Goal: Task Accomplishment & Management: Use online tool/utility

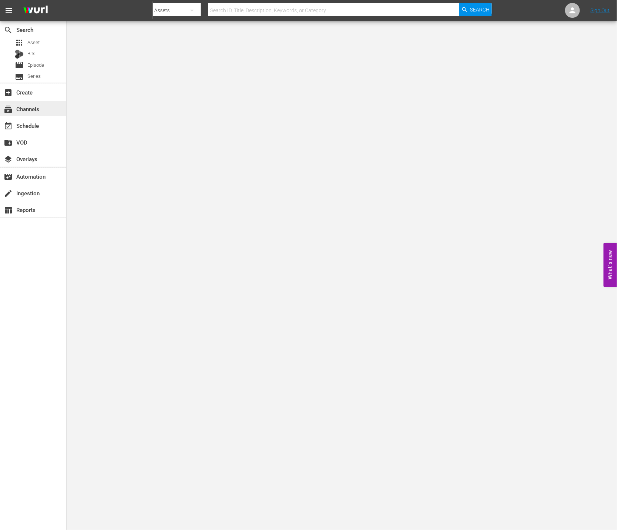
click at [39, 111] on div "subscriptions Channels" at bounding box center [21, 107] width 42 height 7
click at [41, 124] on div "event_available Schedule" at bounding box center [21, 124] width 42 height 7
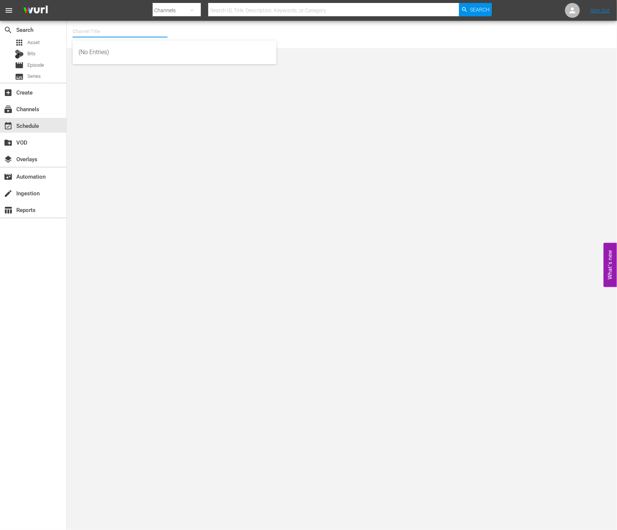
click at [104, 31] on input "text" at bounding box center [120, 32] width 95 height 18
click at [169, 89] on div "[PERSON_NAME] (Spanish) (1065 - newidco_rakutenviki_3)" at bounding box center [175, 88] width 192 height 18
type input "[PERSON_NAME] (Spanish) (1065 - newidco_rakutenviki_3)"
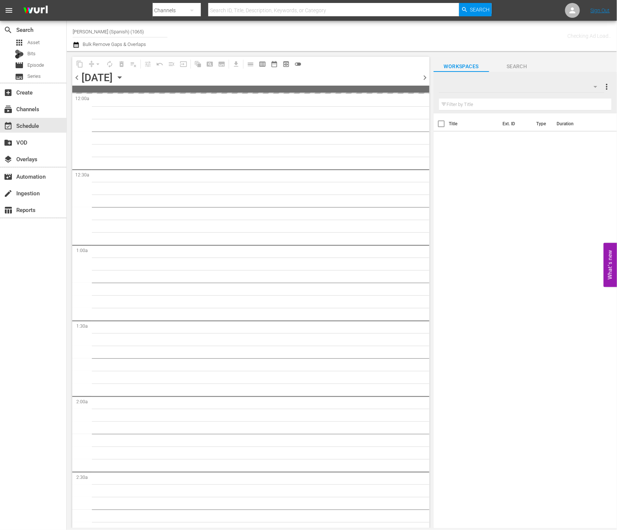
click at [423, 77] on span "chevron_right" at bounding box center [424, 77] width 9 height 9
click at [425, 77] on span "chevron_right" at bounding box center [424, 77] width 9 height 9
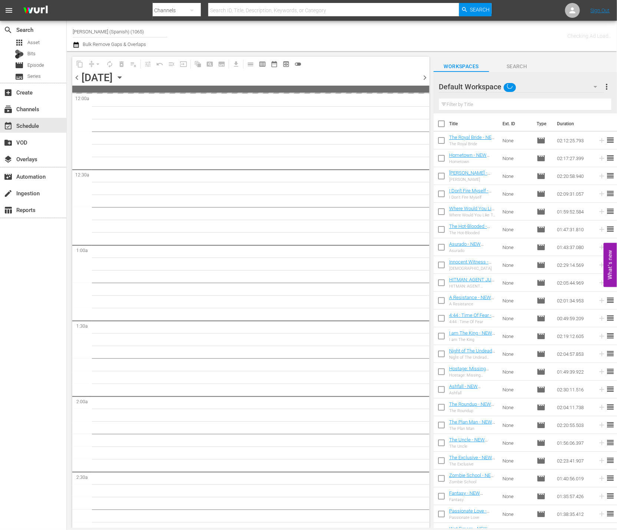
click at [578, 93] on div "Default Workspace" at bounding box center [521, 86] width 165 height 21
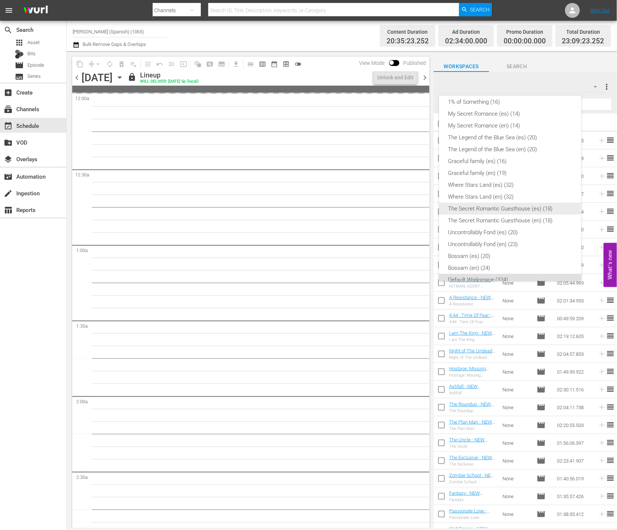
scroll to position [143, 0]
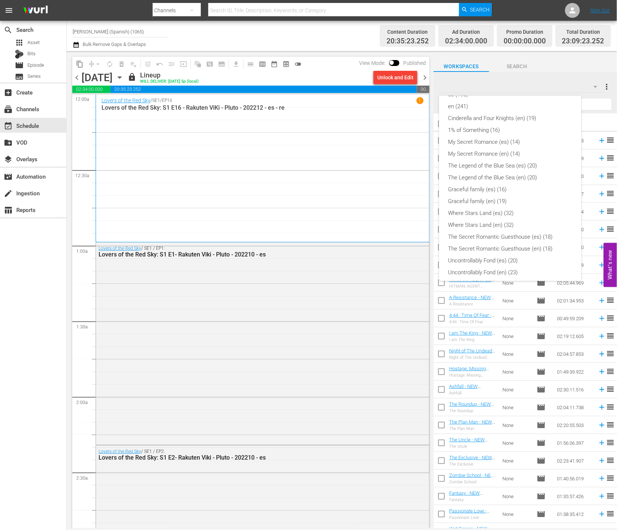
click at [350, 222] on div "Lies Hidden (es) (8) Lies Hidden (en) (8) Why Her? (en) (16) Why Her? (es) (16)…" at bounding box center [308, 265] width 617 height 530
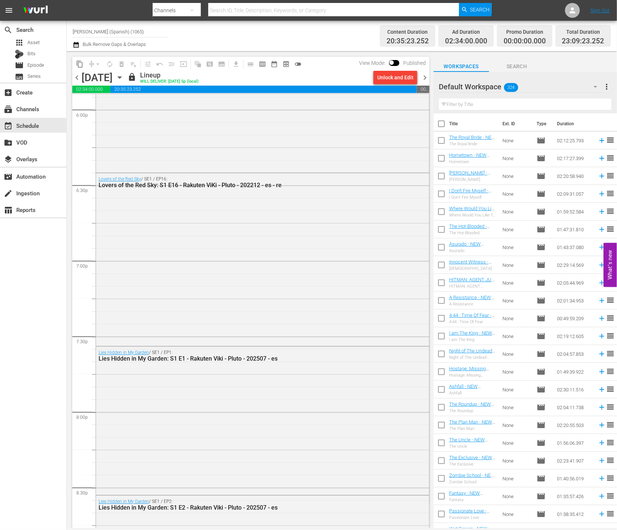
scroll to position [3215, 0]
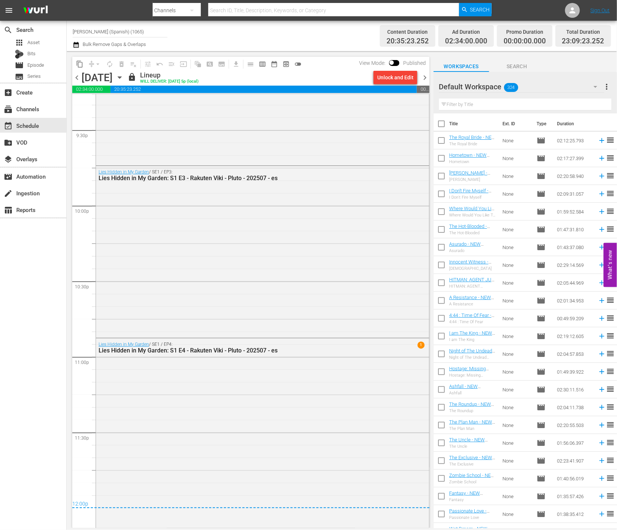
click at [421, 83] on div "chevron_left [DATE] [DATE] lock Lineup WILL DELIVER: [DATE] 5p (local) Unlock a…" at bounding box center [250, 78] width 357 height 14
click at [429, 74] on div "content_copy compress arrow_drop_down autorenew_outlined delete_forever_outline…" at bounding box center [249, 289] width 365 height 477
click at [422, 77] on span "chevron_right" at bounding box center [424, 77] width 9 height 9
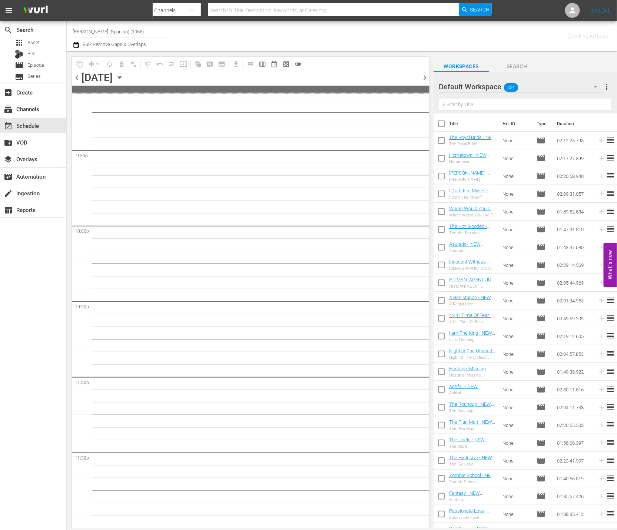
scroll to position [3194, 0]
click at [563, 89] on div "Default Workspace 324" at bounding box center [521, 86] width 165 height 21
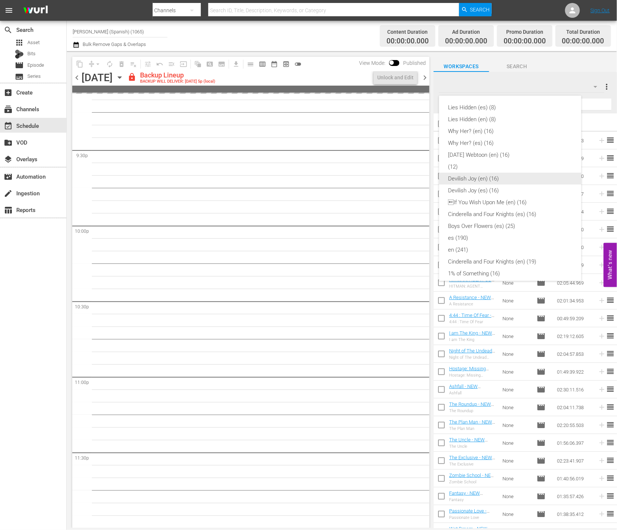
scroll to position [3195, 0]
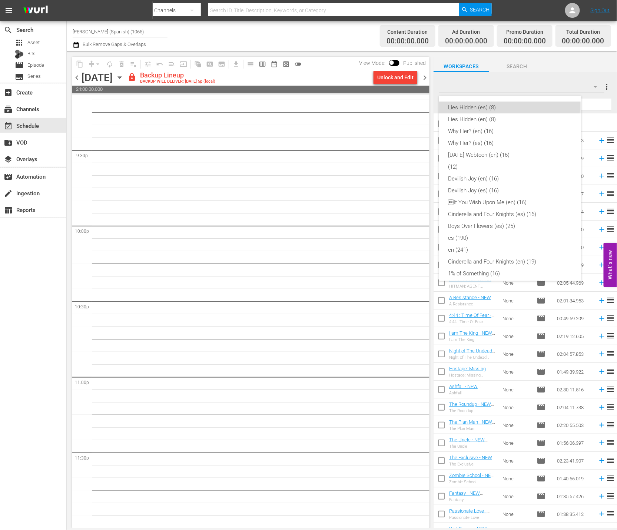
drag, startPoint x: 510, startPoint y: 106, endPoint x: 505, endPoint y: 105, distance: 4.1
click at [510, 106] on div "Lies Hidden (es) (8)" at bounding box center [510, 108] width 125 height 12
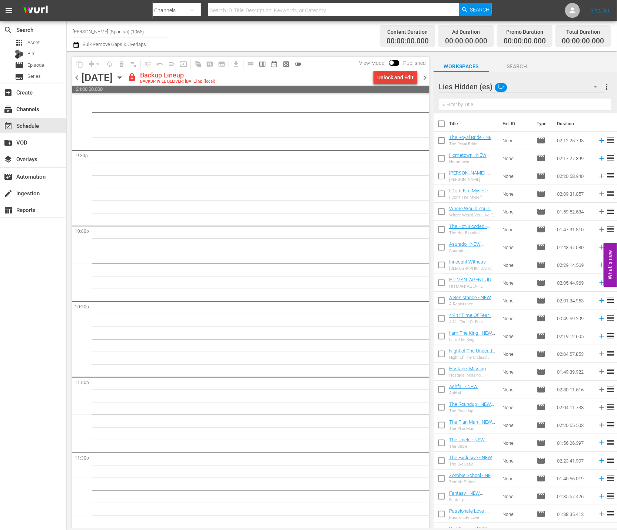
click at [394, 78] on div "Unlock and Edit" at bounding box center [395, 77] width 36 height 13
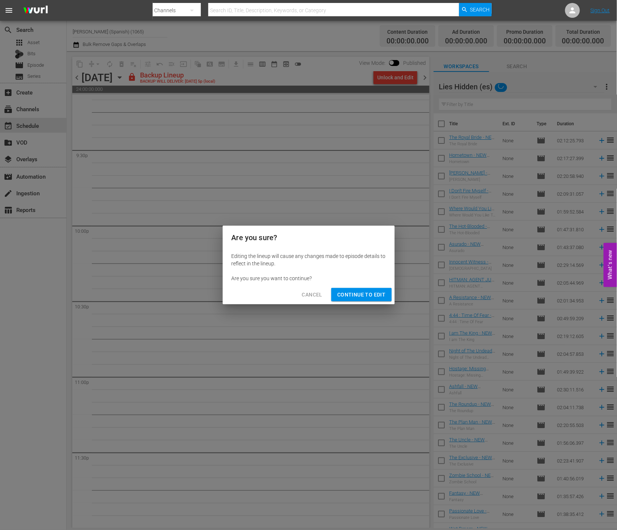
click at [382, 295] on span "Continue to Edit" at bounding box center [361, 294] width 48 height 9
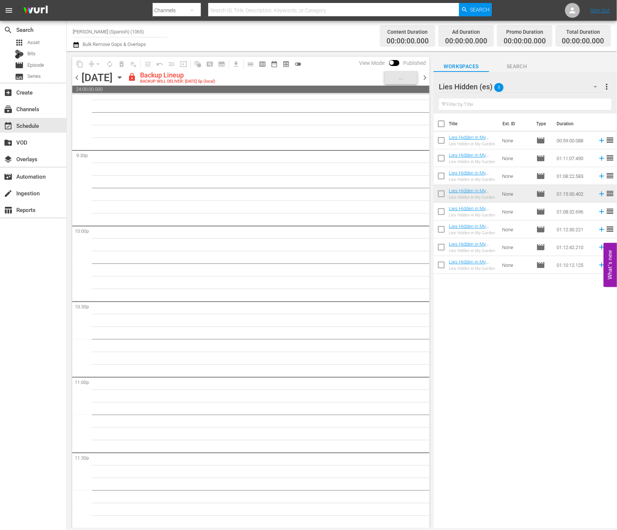
click at [437, 210] on input "checkbox" at bounding box center [442, 213] width 16 height 16
checkbox input "true"
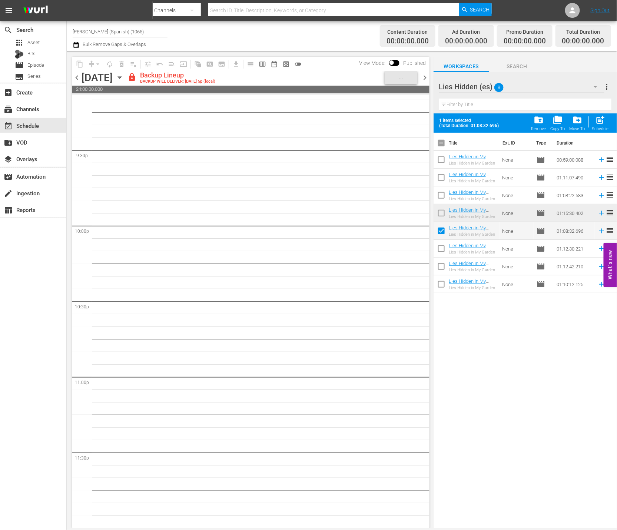
click at [441, 252] on input "checkbox" at bounding box center [442, 250] width 16 height 16
checkbox input "true"
click at [439, 275] on td at bounding box center [442, 284] width 16 height 18
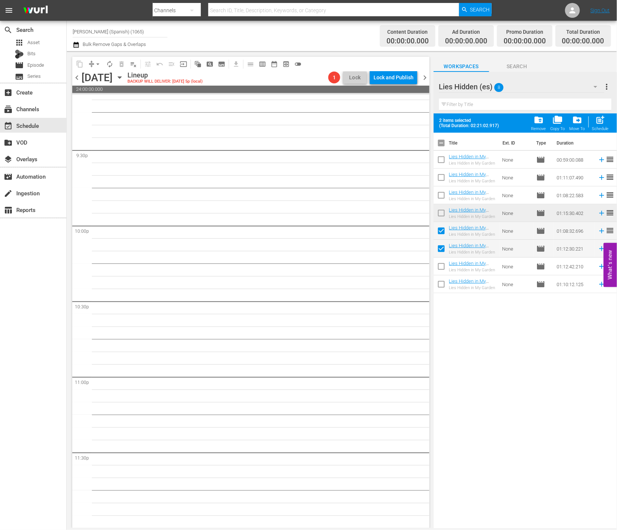
click at [441, 270] on input "checkbox" at bounding box center [442, 268] width 16 height 16
checkbox input "true"
click at [441, 280] on input "checkbox" at bounding box center [442, 286] width 16 height 16
checkbox input "true"
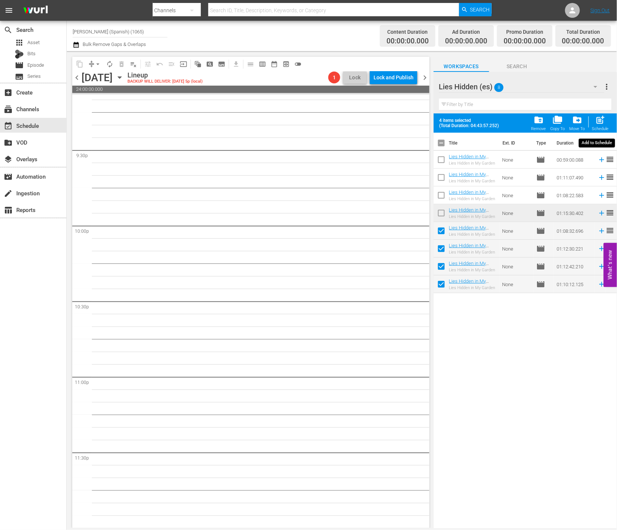
click at [606, 129] on div "Schedule" at bounding box center [600, 128] width 17 height 5
checkbox input "false"
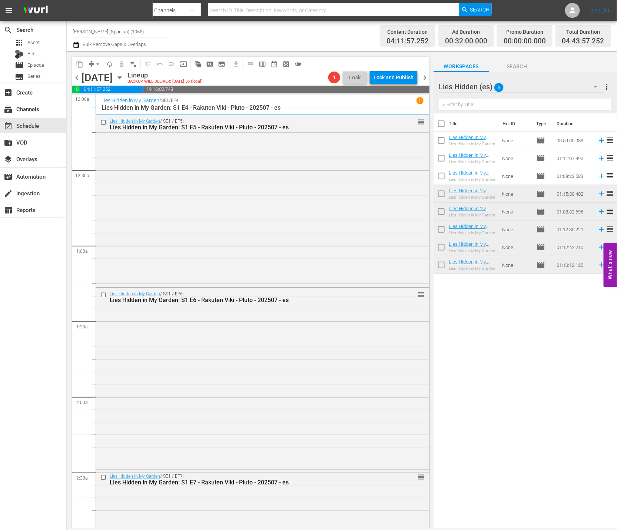
click at [441, 121] on input "checkbox" at bounding box center [442, 125] width 16 height 16
checkbox input "true"
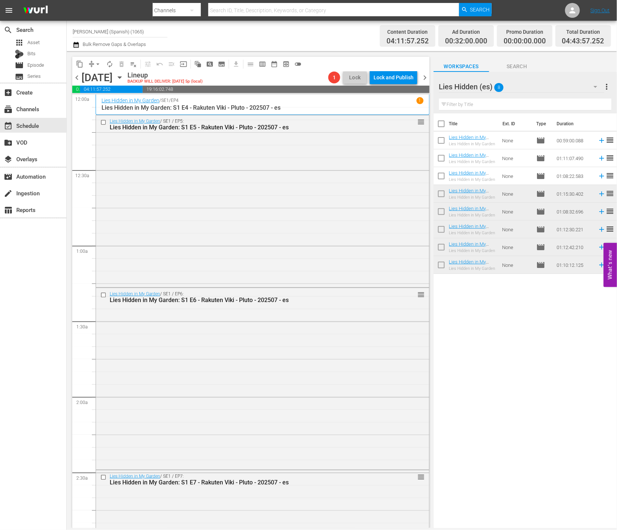
checkbox input "true"
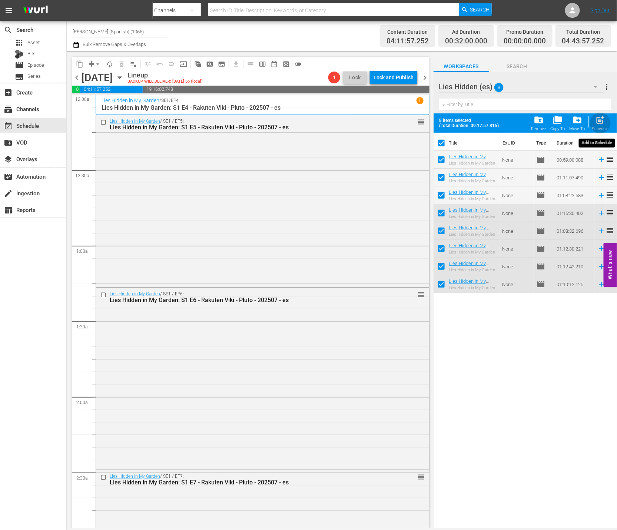
click at [602, 117] on span "post_add" at bounding box center [600, 120] width 10 height 10
checkbox input "false"
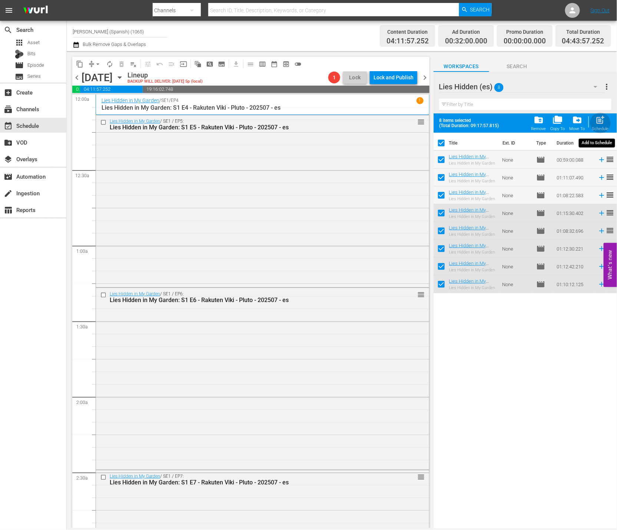
checkbox input "false"
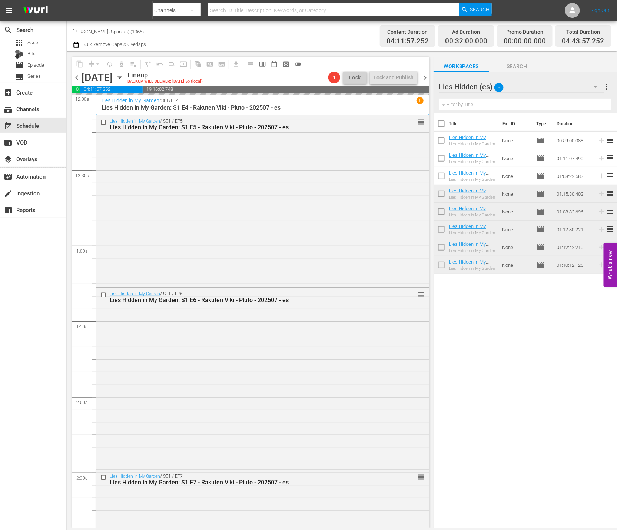
click at [570, 84] on div "Lies Hidden (es) 8" at bounding box center [521, 86] width 165 height 21
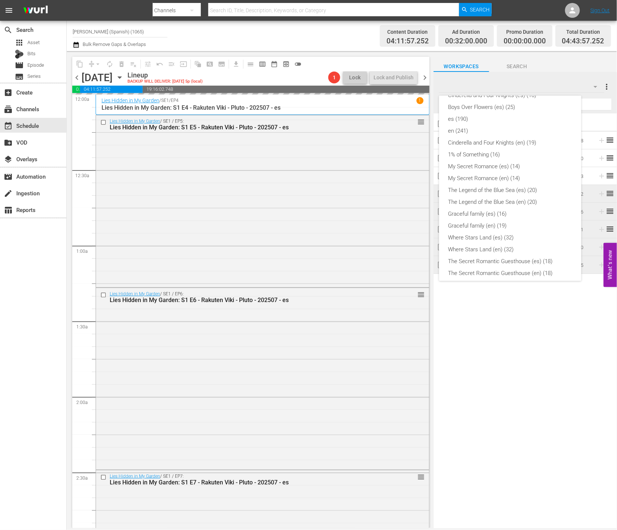
scroll to position [182, 0]
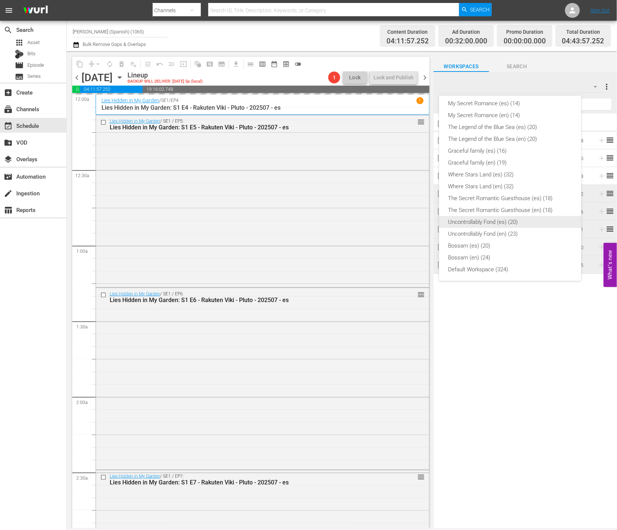
click at [545, 224] on div "Uncontrollably Fond (es) (20)" at bounding box center [510, 222] width 125 height 12
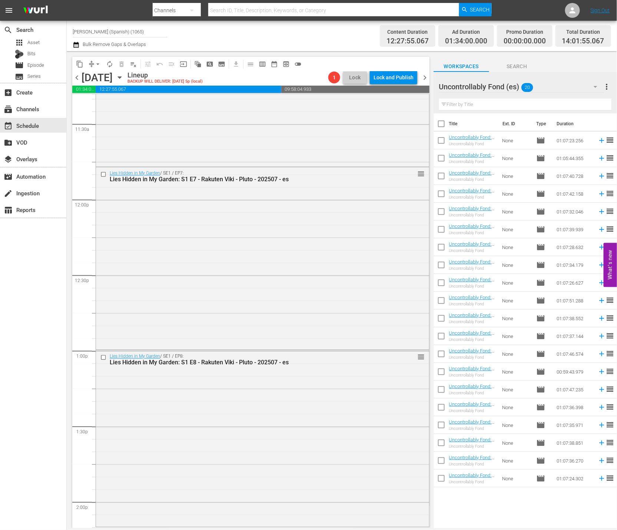
scroll to position [1883, 0]
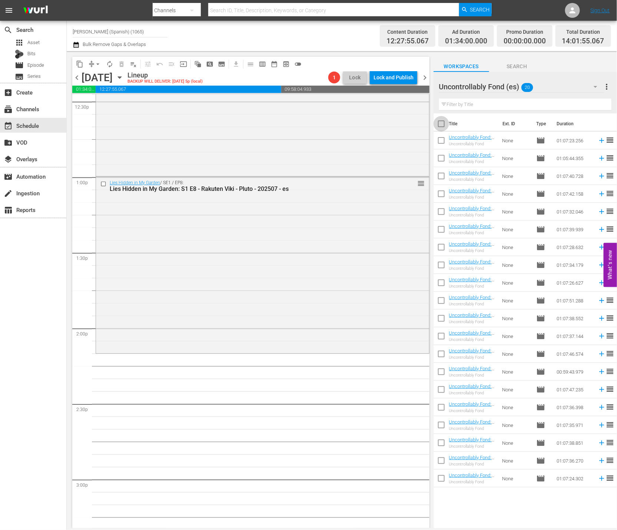
click at [442, 123] on input "checkbox" at bounding box center [442, 125] width 16 height 16
checkbox input "true"
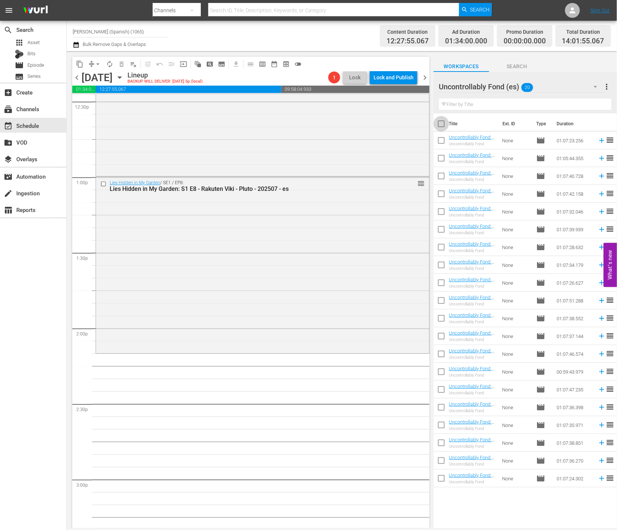
checkbox input "true"
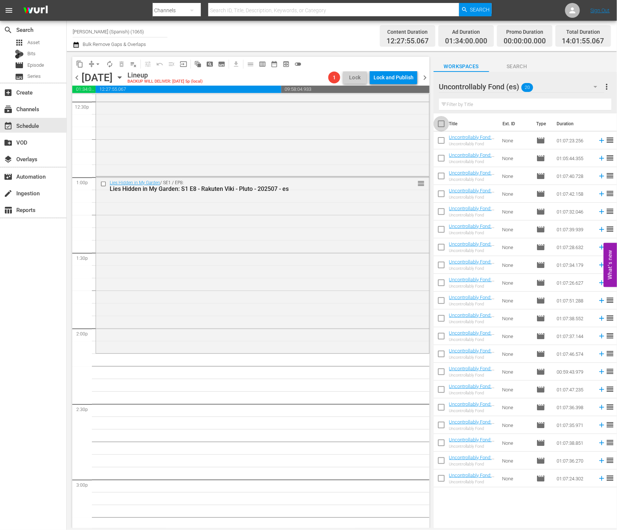
checkbox input "true"
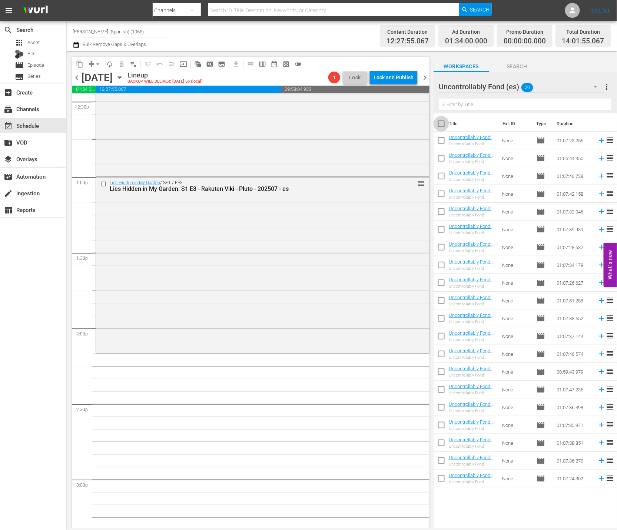
checkbox input "true"
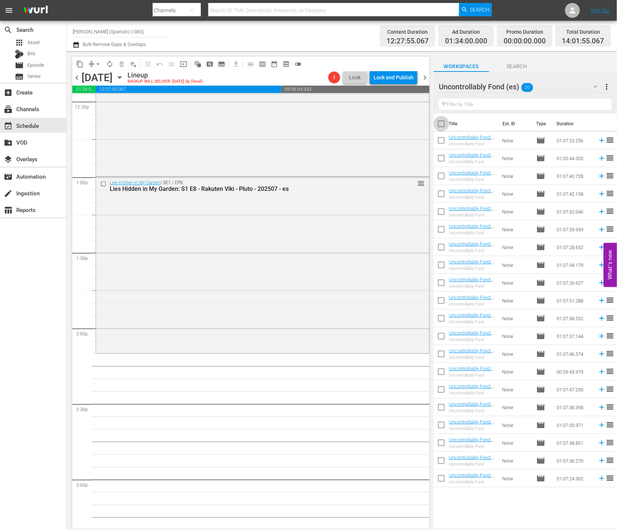
checkbox input "true"
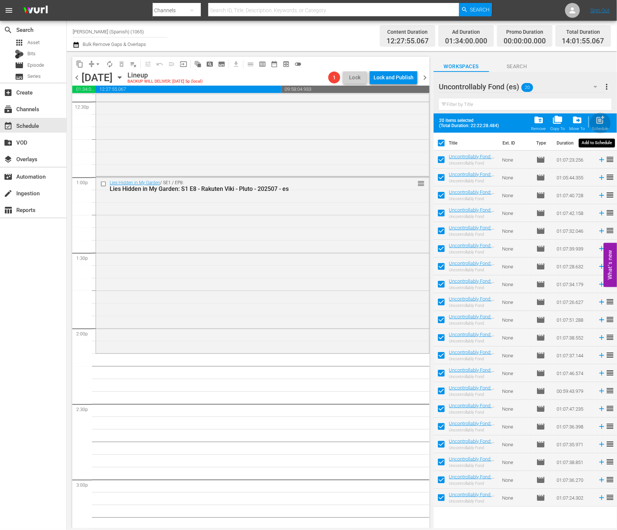
click at [611, 121] on button "post_add Schedule" at bounding box center [600, 123] width 21 height 21
checkbox input "false"
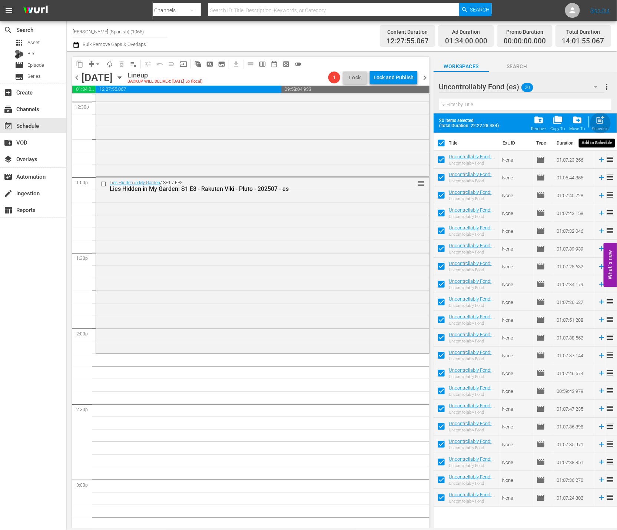
checkbox input "false"
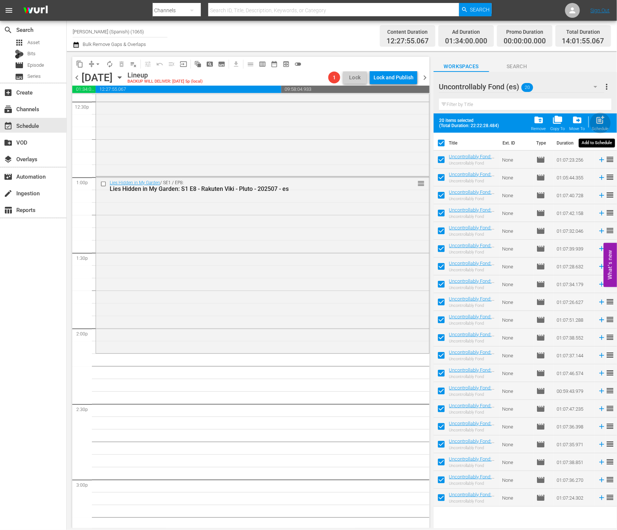
checkbox input "false"
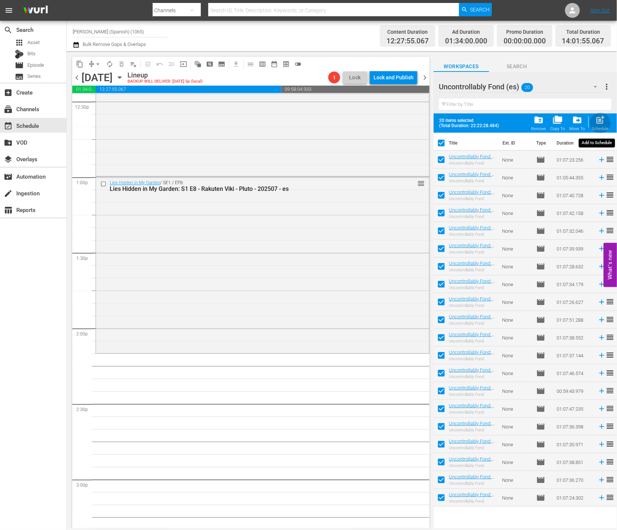
checkbox input "false"
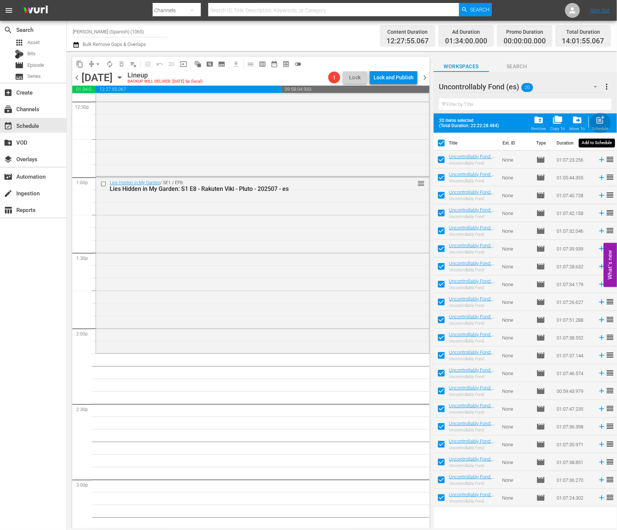
checkbox input "false"
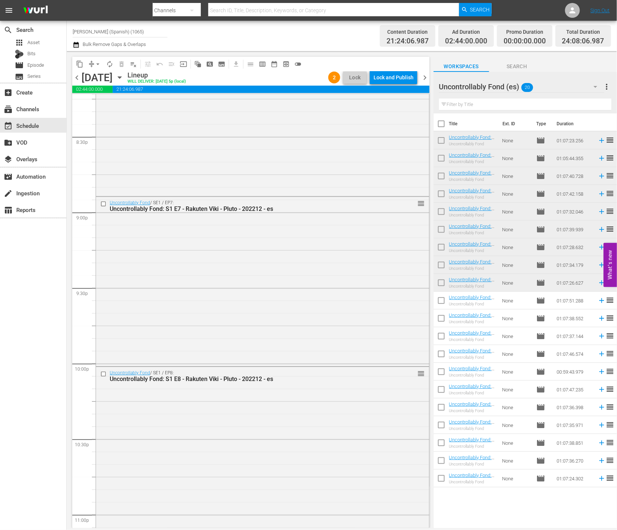
scroll to position [3235, 0]
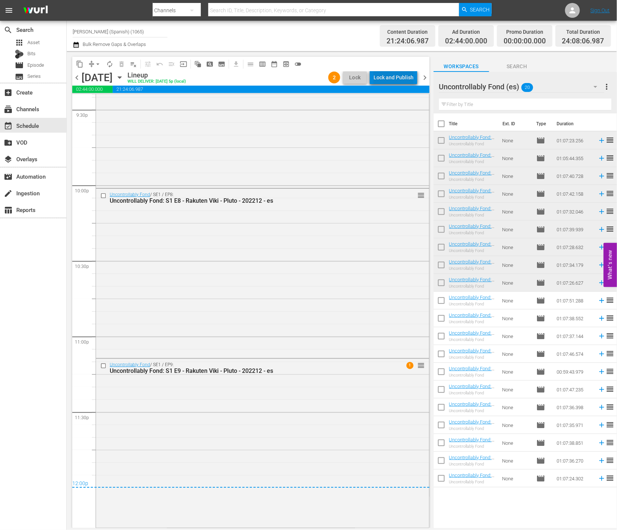
click at [408, 82] on div "Lock and Publish" at bounding box center [394, 77] width 40 height 13
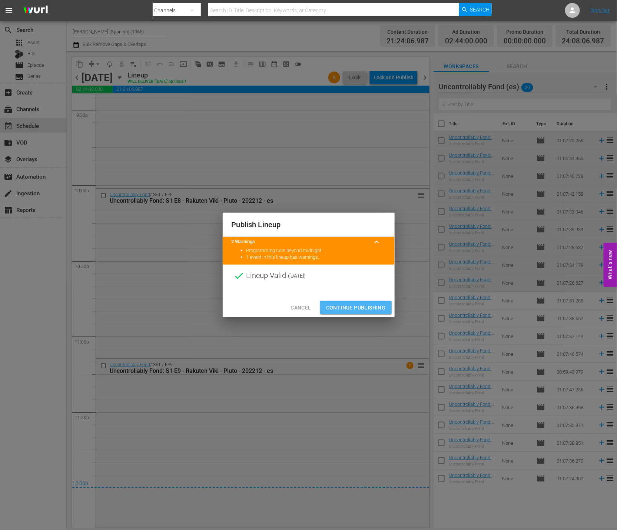
click at [361, 307] on span "Continue Publishing" at bounding box center [356, 307] width 60 height 9
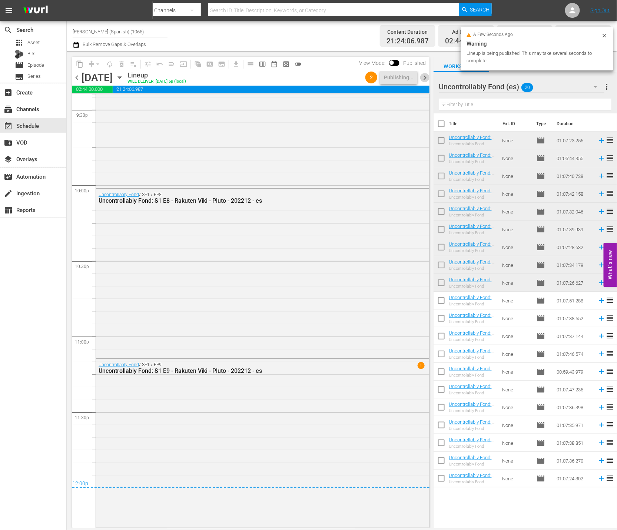
click at [424, 80] on span "chevron_right" at bounding box center [424, 77] width 9 height 9
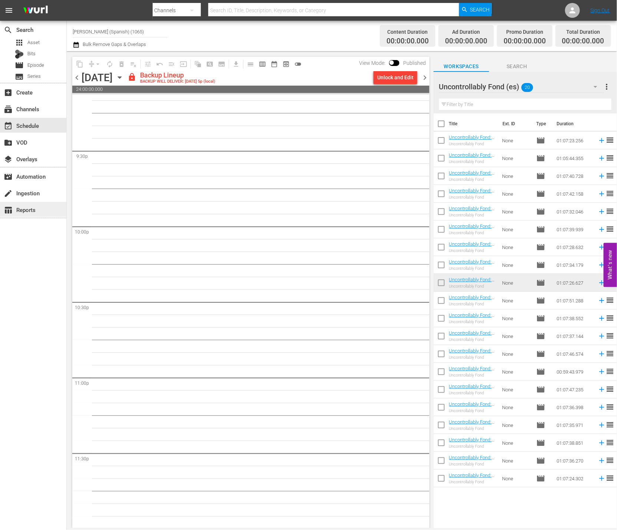
scroll to position [3195, 0]
click at [403, 77] on div "Unlock and Edit" at bounding box center [395, 77] width 36 height 13
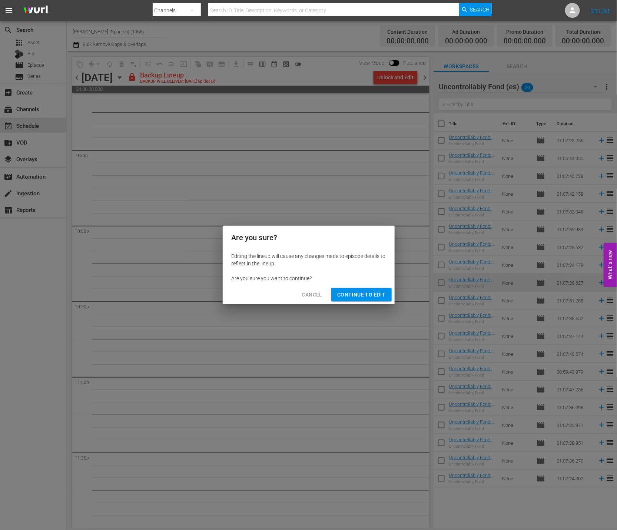
click at [377, 298] on span "Continue to Edit" at bounding box center [361, 294] width 48 height 9
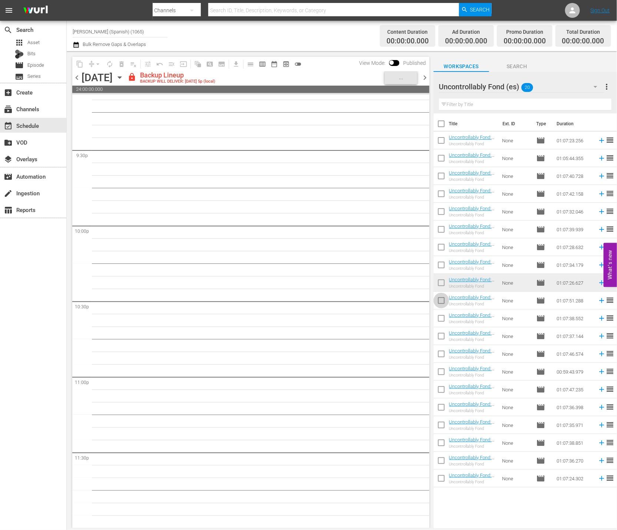
click at [441, 303] on input "checkbox" at bounding box center [442, 302] width 16 height 16
checkbox input "true"
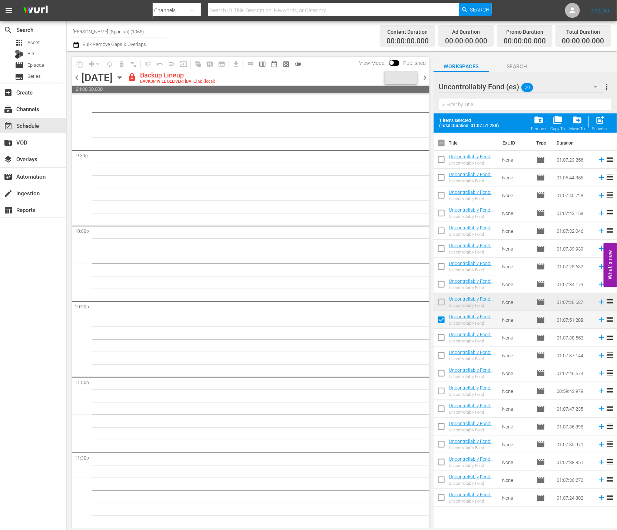
click at [441, 339] on input "checkbox" at bounding box center [442, 339] width 16 height 16
checkbox input "true"
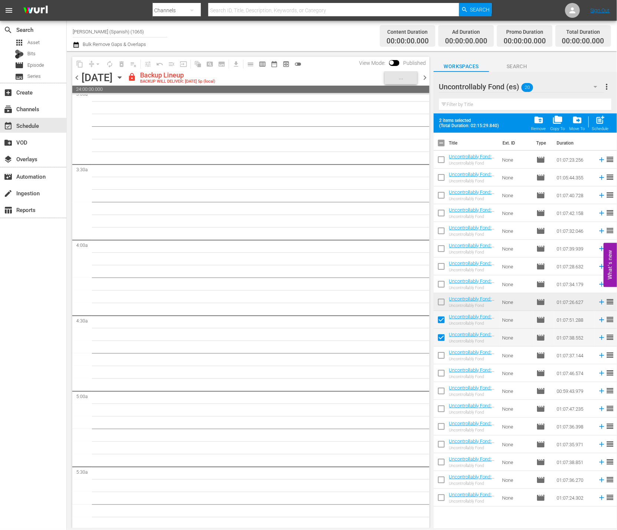
scroll to position [0, 0]
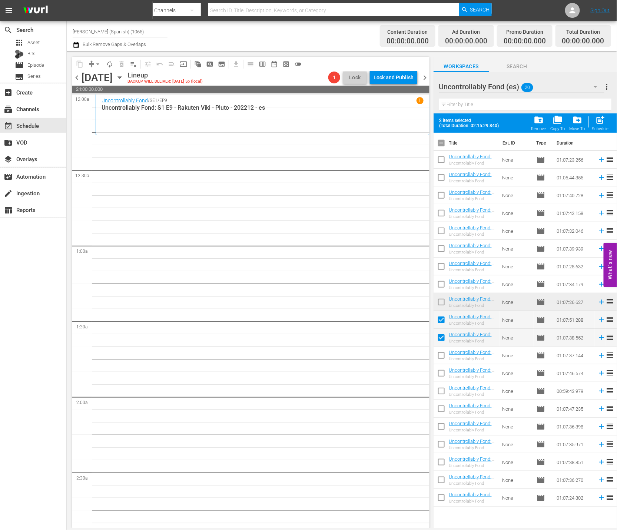
click at [443, 359] on input "checkbox" at bounding box center [442, 357] width 16 height 16
checkbox input "true"
click at [439, 381] on input "checkbox" at bounding box center [442, 375] width 16 height 16
checkbox input "true"
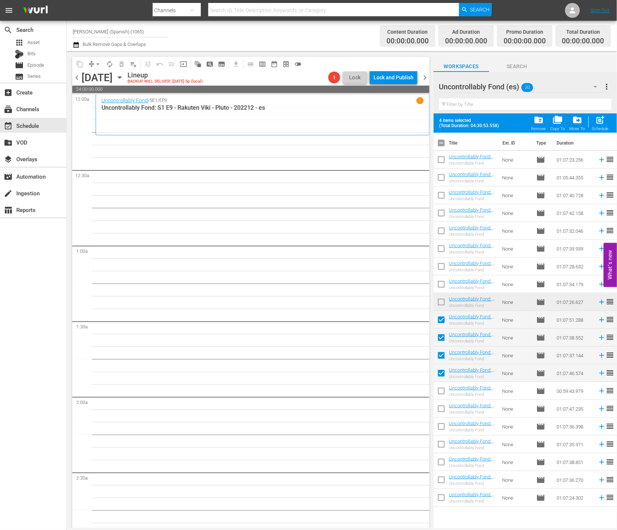
click at [439, 389] on input "checkbox" at bounding box center [442, 393] width 16 height 16
checkbox input "true"
click at [440, 405] on input "checkbox" at bounding box center [442, 410] width 16 height 16
checkbox input "true"
click at [442, 419] on span at bounding box center [442, 427] width 16 height 16
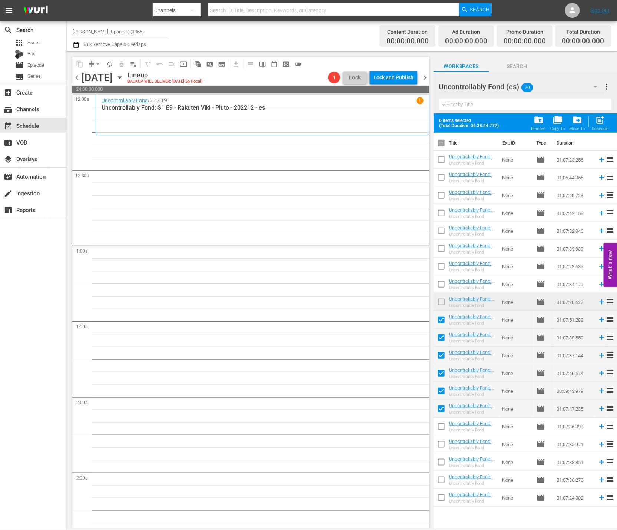
click at [443, 444] on input "checkbox" at bounding box center [442, 446] width 16 height 16
checkbox input "true"
click at [440, 424] on input "checkbox" at bounding box center [442, 428] width 16 height 16
checkbox input "true"
click at [438, 465] on input "checkbox" at bounding box center [442, 464] width 16 height 16
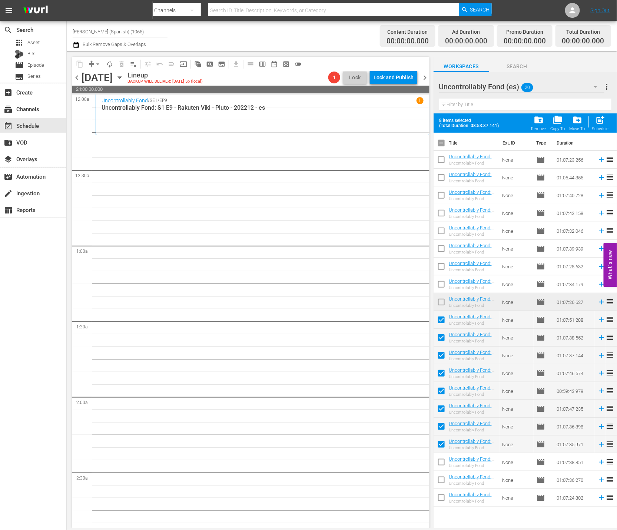
checkbox input "true"
click at [440, 482] on input "checkbox" at bounding box center [442, 482] width 16 height 16
checkbox input "true"
click at [442, 499] on input "checkbox" at bounding box center [442, 499] width 16 height 16
checkbox input "true"
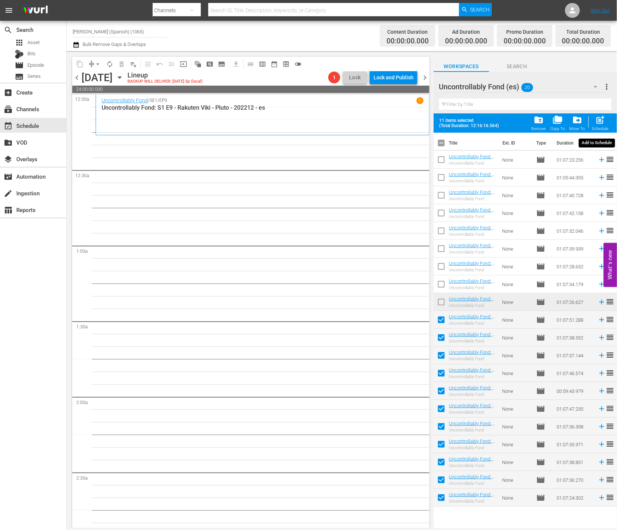
click at [602, 123] on span "post_add" at bounding box center [600, 120] width 10 height 10
checkbox input "false"
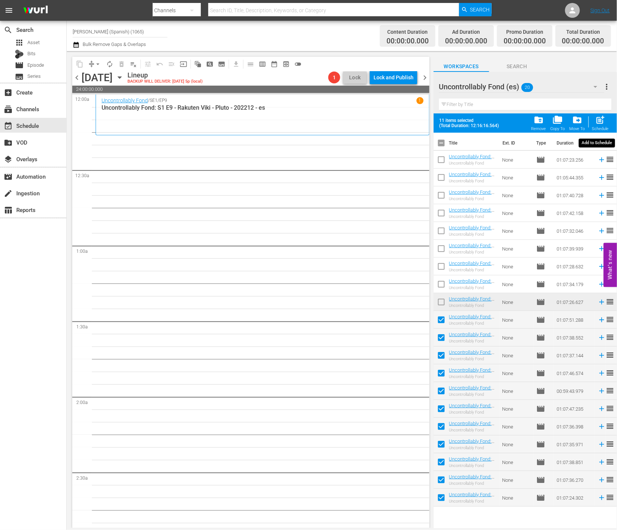
checkbox input "false"
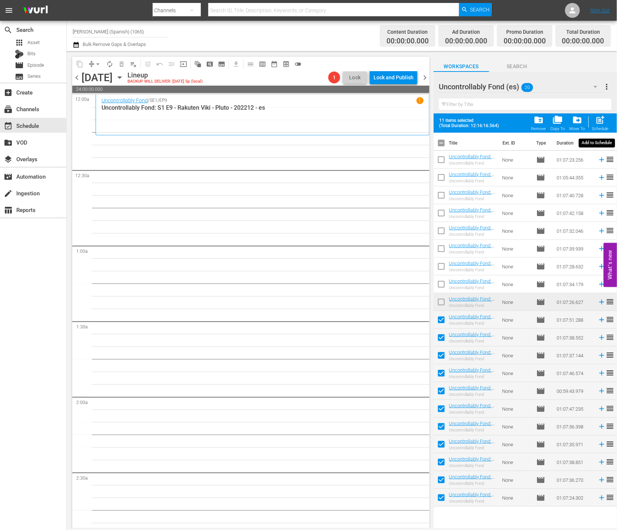
checkbox input "false"
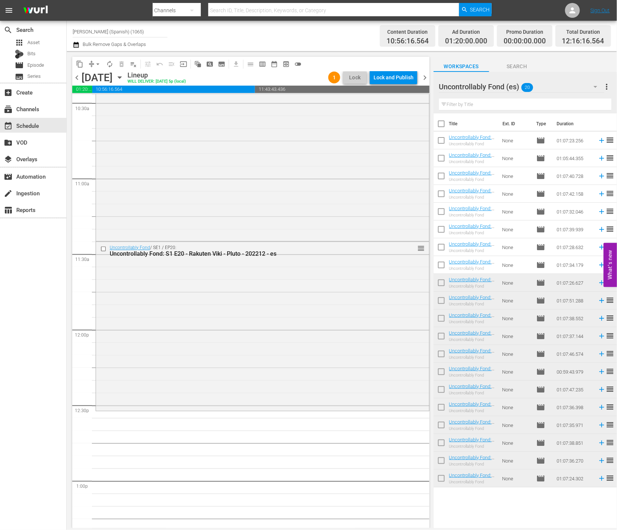
scroll to position [1590, 0]
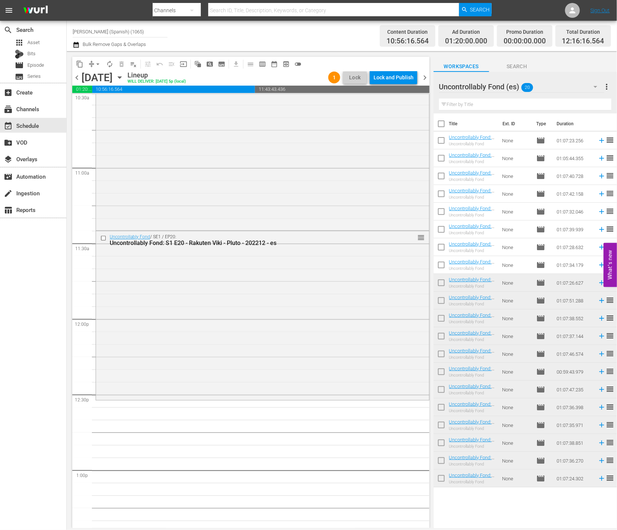
click at [434, 123] on input "checkbox" at bounding box center [442, 125] width 16 height 16
checkbox input "true"
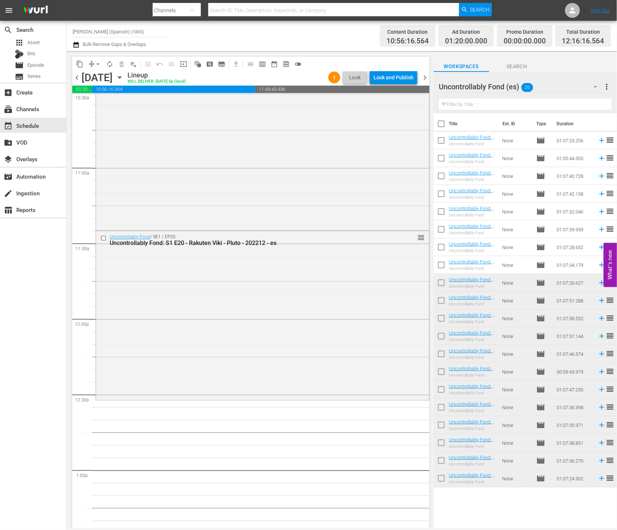
checkbox input "true"
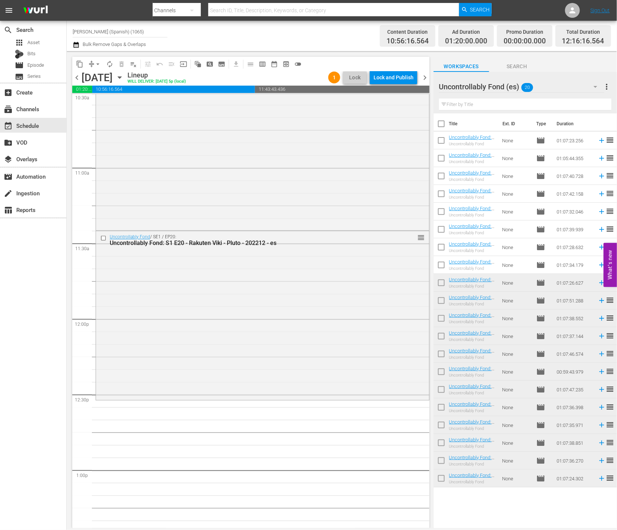
checkbox input "true"
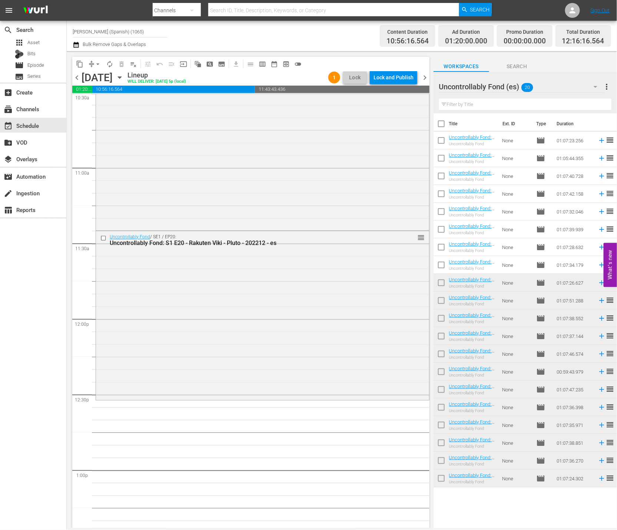
checkbox input "true"
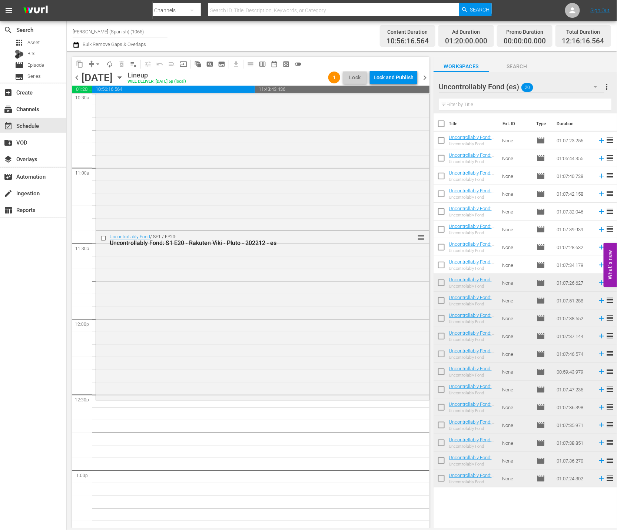
checkbox input "true"
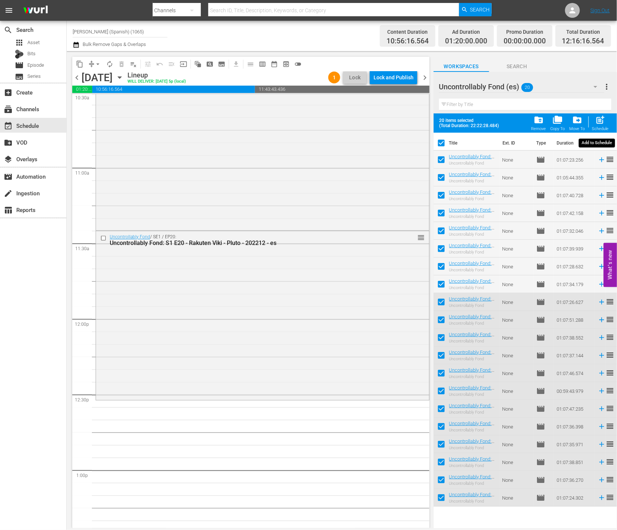
click at [607, 120] on div "post_add Schedule" at bounding box center [600, 123] width 17 height 16
checkbox input "false"
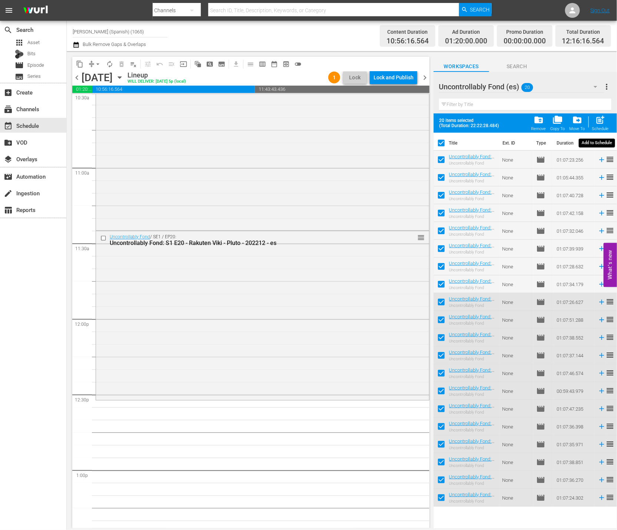
checkbox input "false"
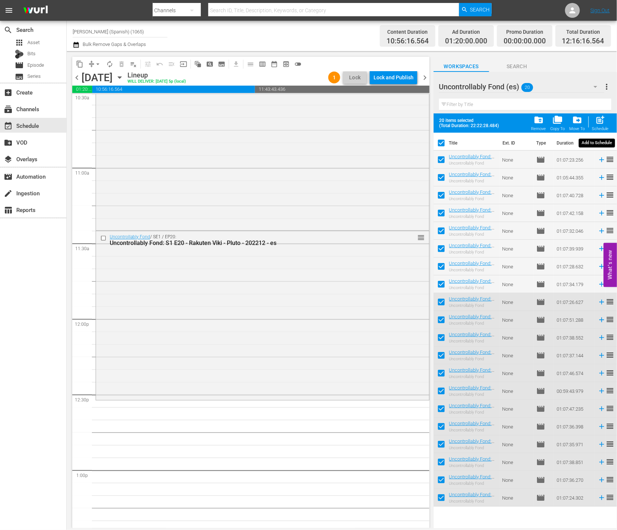
checkbox input "false"
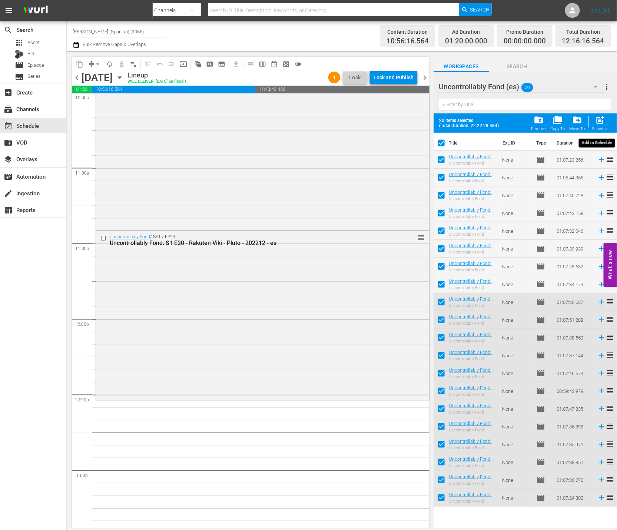
checkbox input "false"
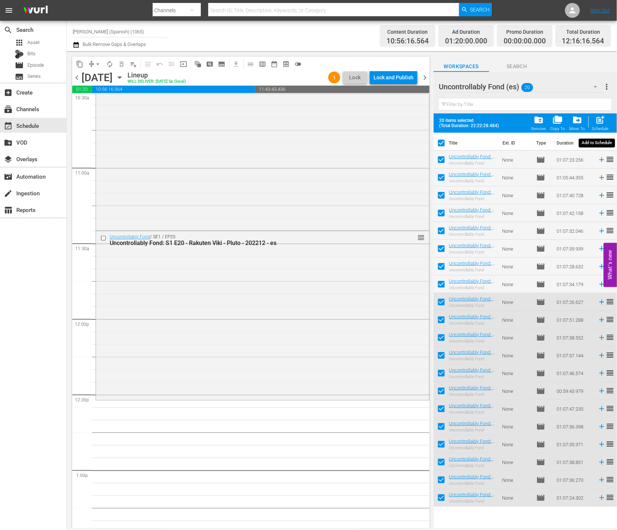
checkbox input "false"
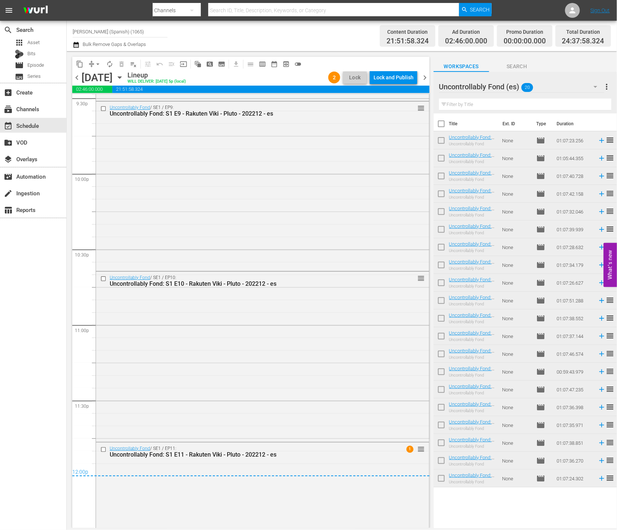
scroll to position [3331, 0]
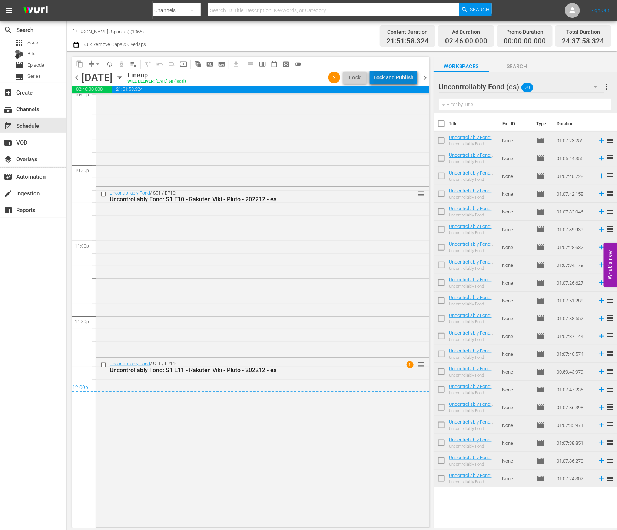
click at [397, 75] on div "Lock and Publish" at bounding box center [394, 77] width 40 height 13
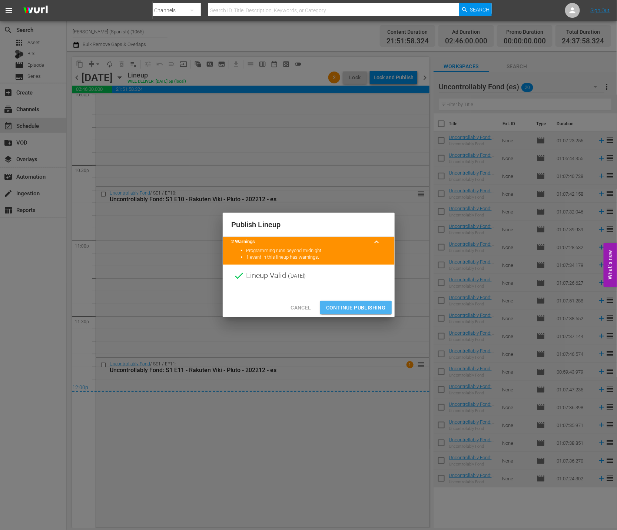
click at [339, 309] on span "Continue Publishing" at bounding box center [356, 307] width 60 height 9
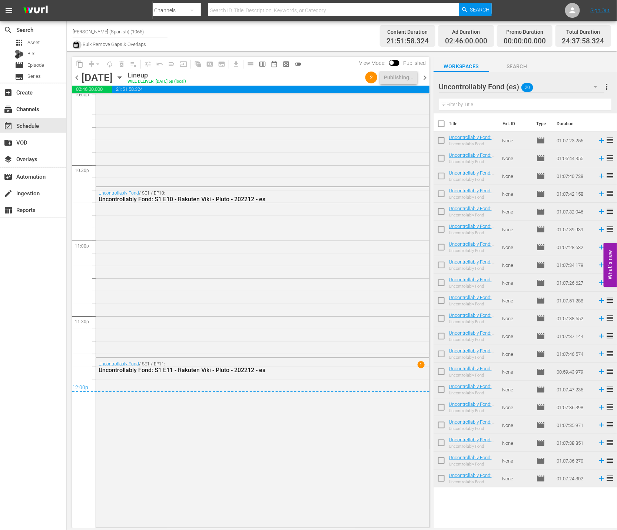
click at [78, 47] on icon "button" at bounding box center [76, 44] width 7 height 9
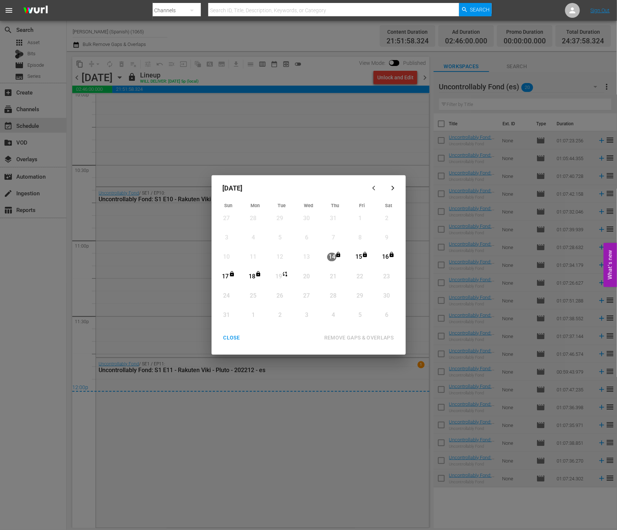
click at [238, 337] on div "CLOSE" at bounding box center [232, 337] width 29 height 9
